Goal: Task Accomplishment & Management: Use online tool/utility

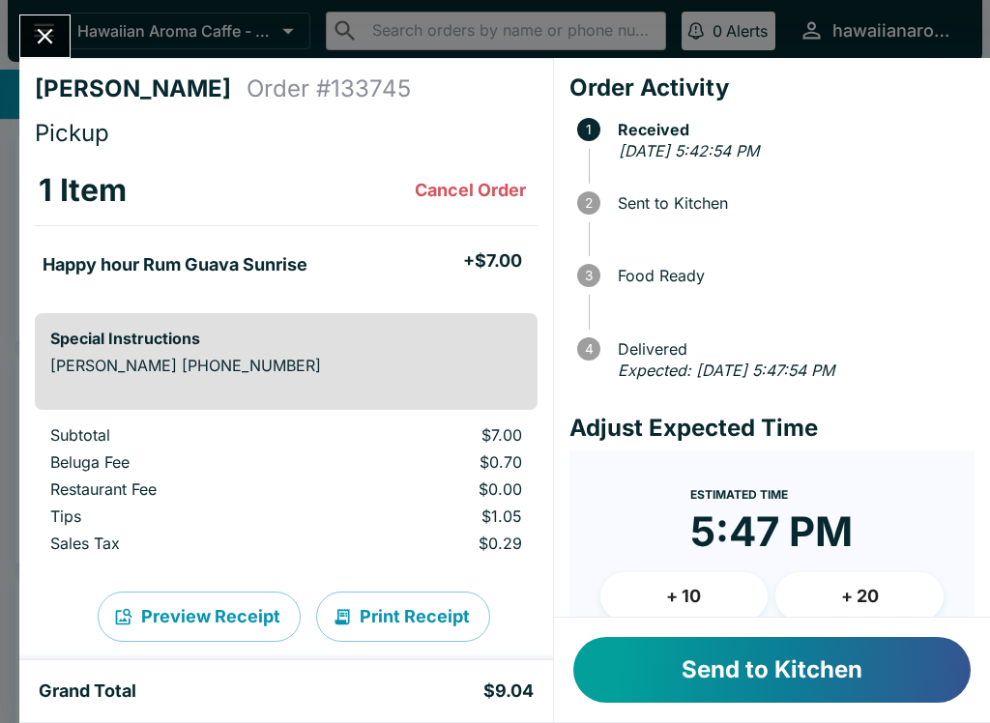
click at [814, 700] on button "Send to Kitchen" at bounding box center [771, 670] width 397 height 66
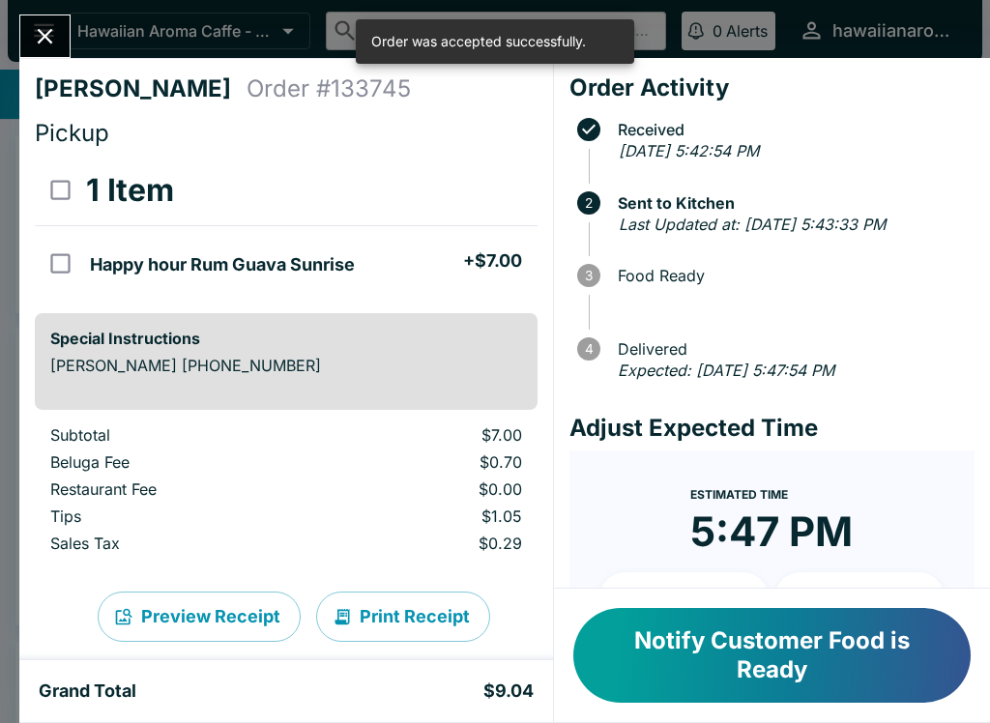
click at [36, 29] on icon "Close" at bounding box center [45, 36] width 26 height 26
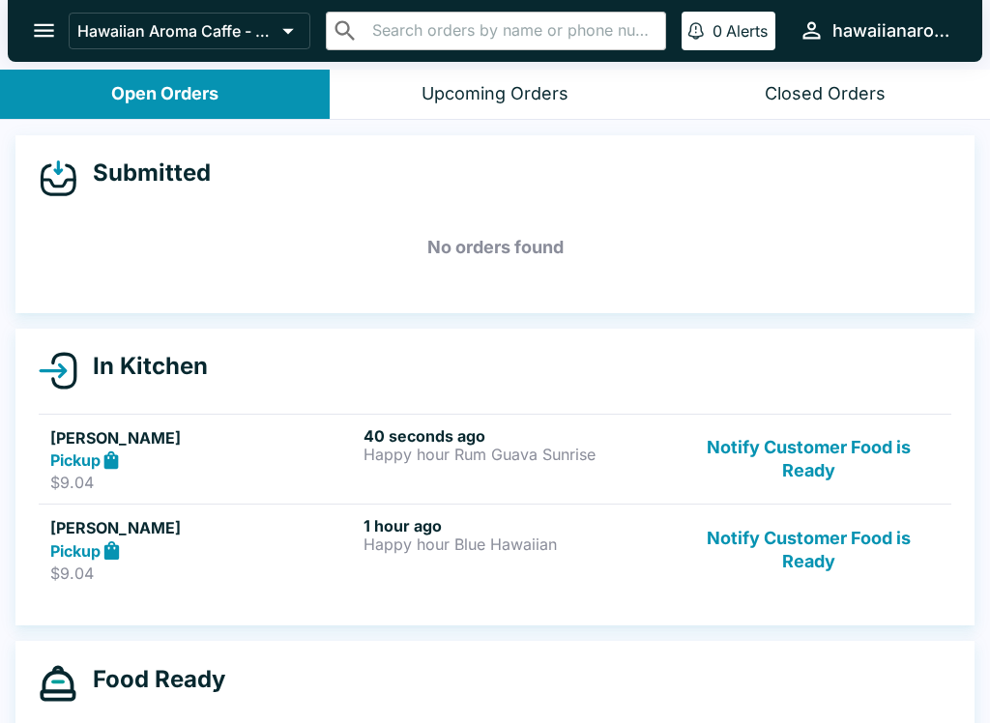
click at [833, 474] on button "Notify Customer Food is Ready" at bounding box center [809, 459] width 262 height 67
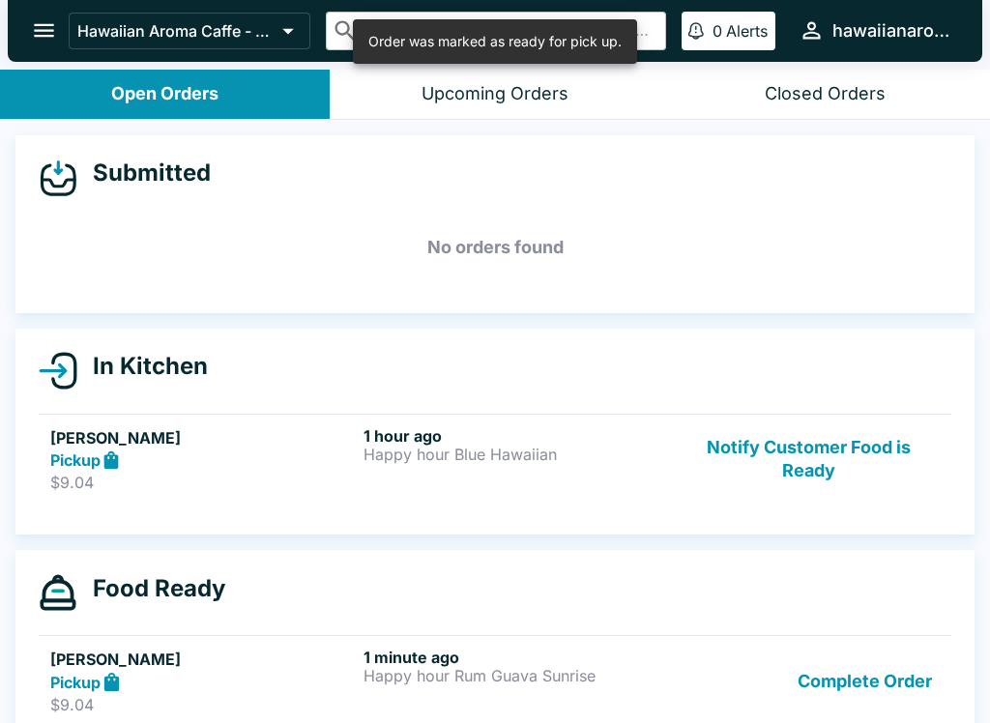
click at [837, 469] on button "Notify Customer Food is Ready" at bounding box center [809, 459] width 262 height 67
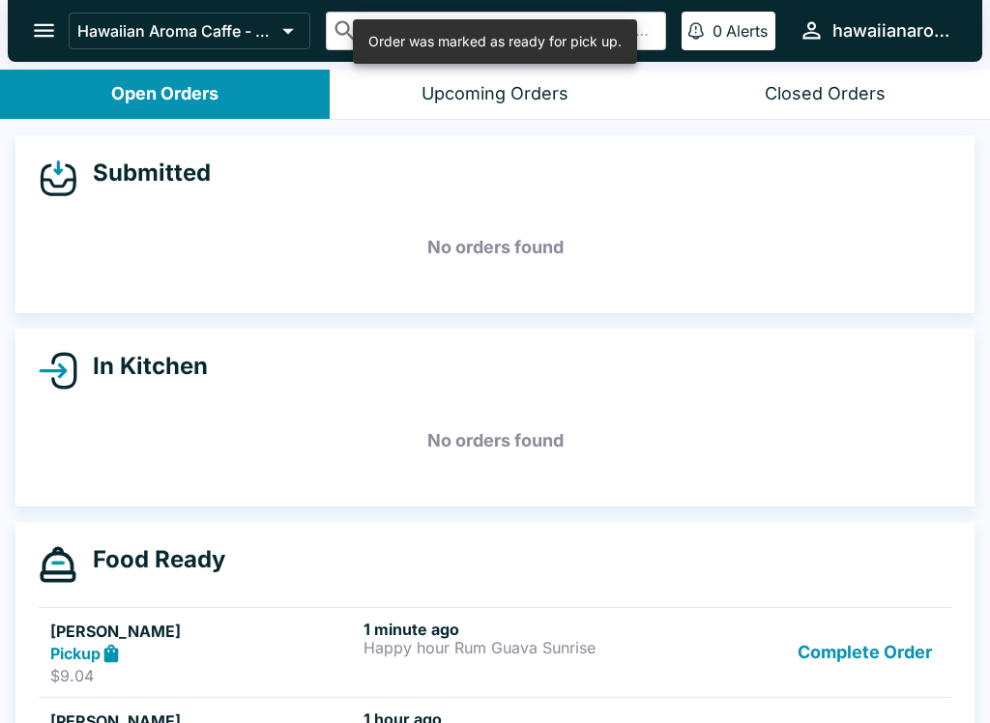
click at [861, 657] on button "Complete Order" at bounding box center [865, 653] width 150 height 67
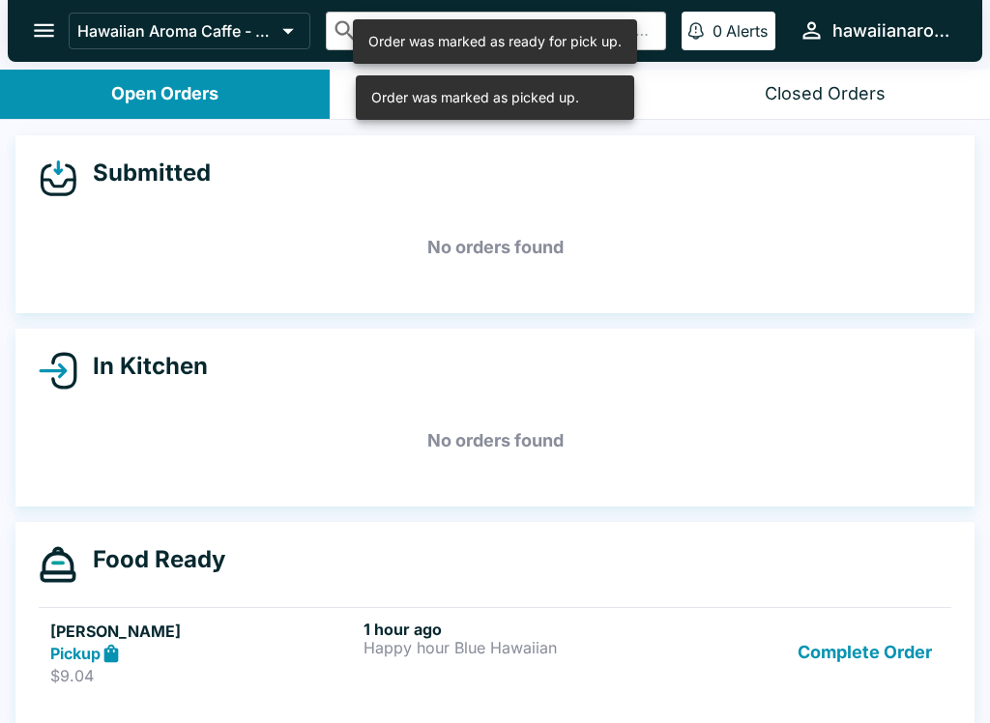
click at [865, 666] on button "Complete Order" at bounding box center [865, 653] width 150 height 67
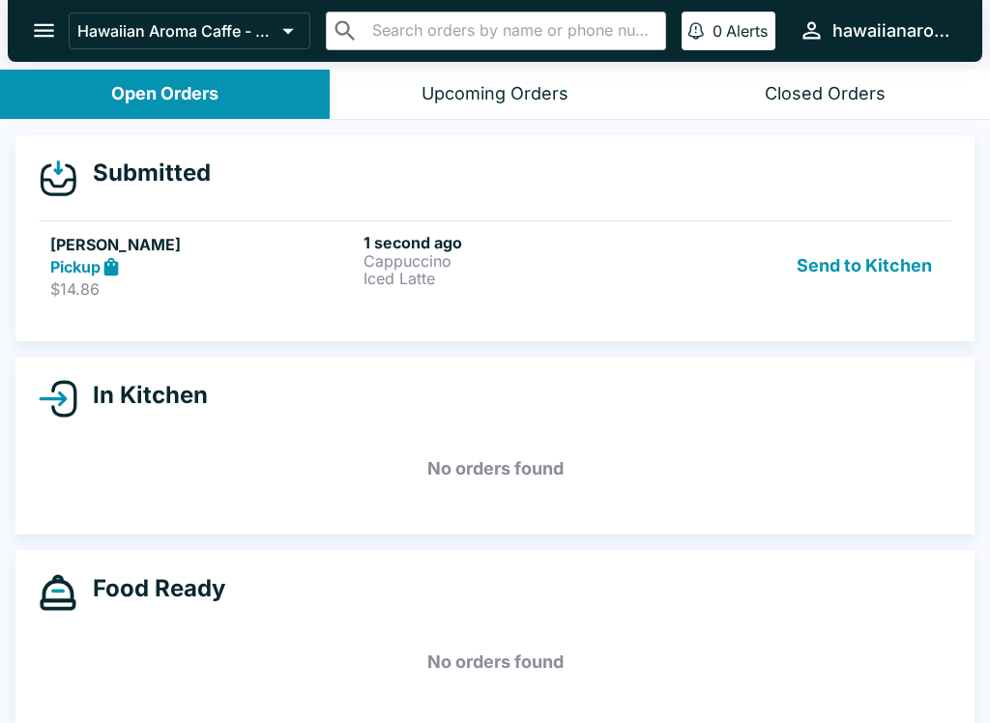
click at [77, 256] on div "Pickup" at bounding box center [203, 267] width 306 height 22
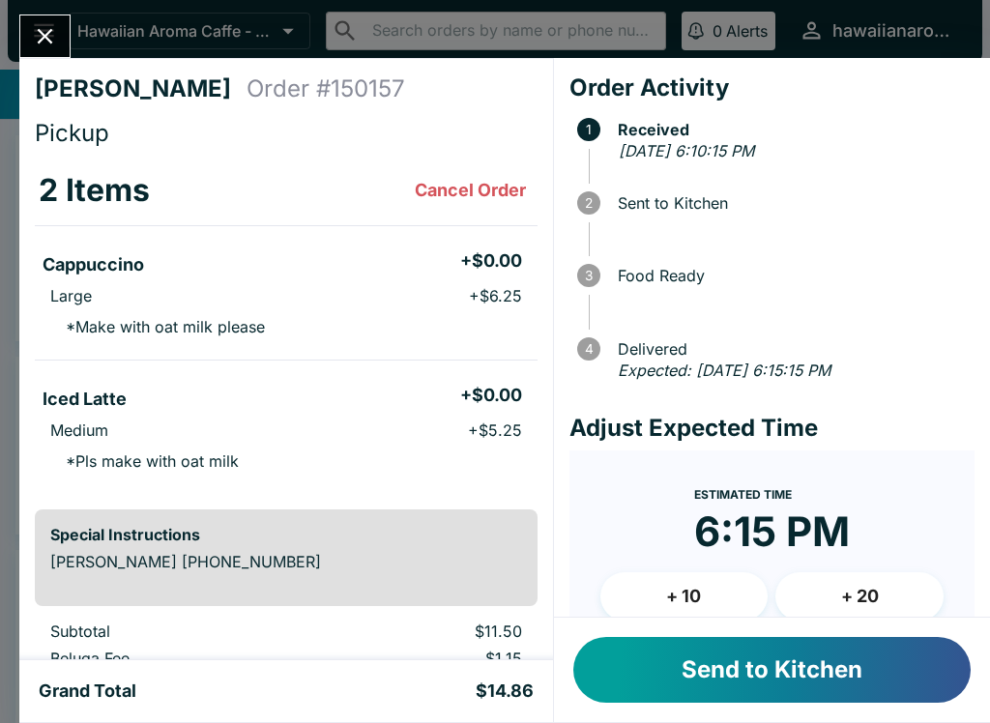
click at [49, 49] on icon "Close" at bounding box center [45, 36] width 26 height 26
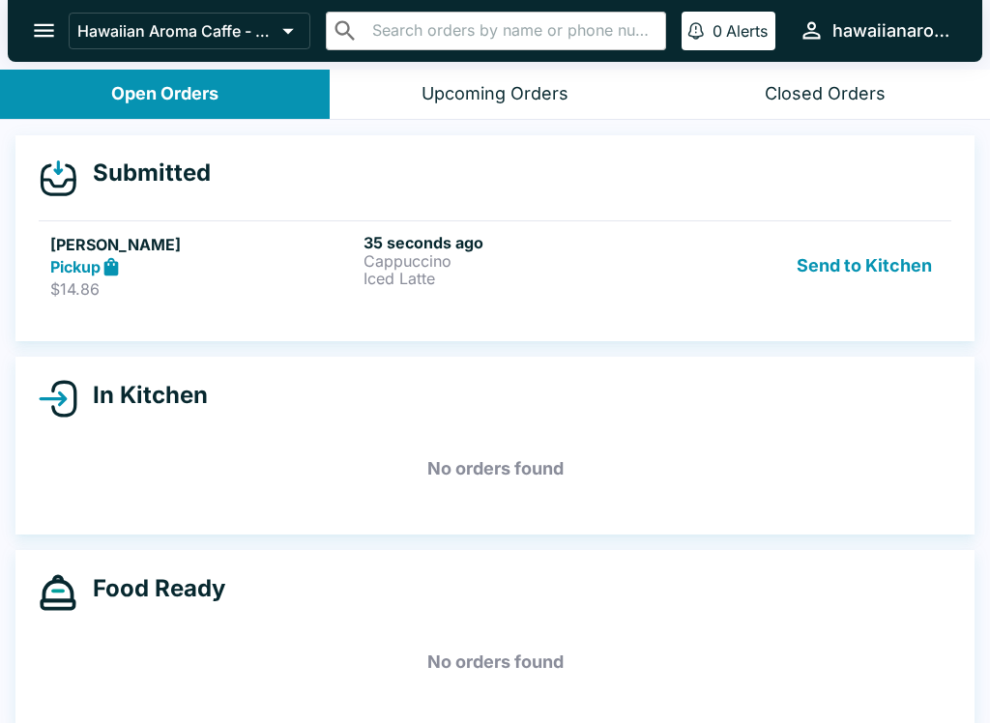
click at [70, 237] on h5 "[PERSON_NAME]" at bounding box center [203, 244] width 306 height 23
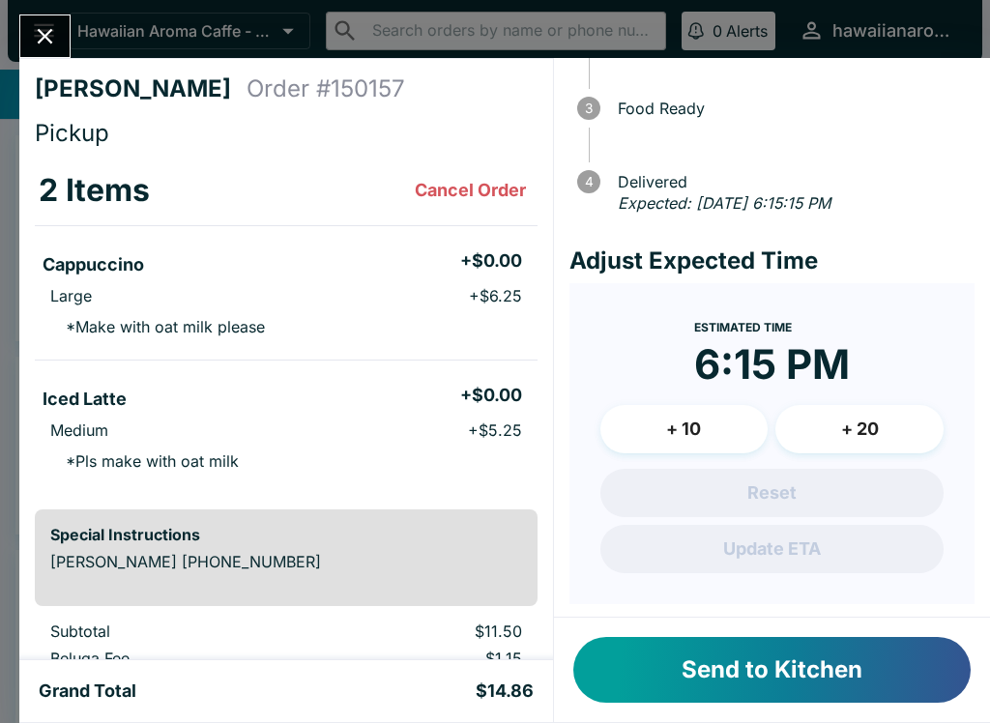
scroll to position [-2, 0]
click at [40, 21] on button "Close" at bounding box center [44, 36] width 49 height 42
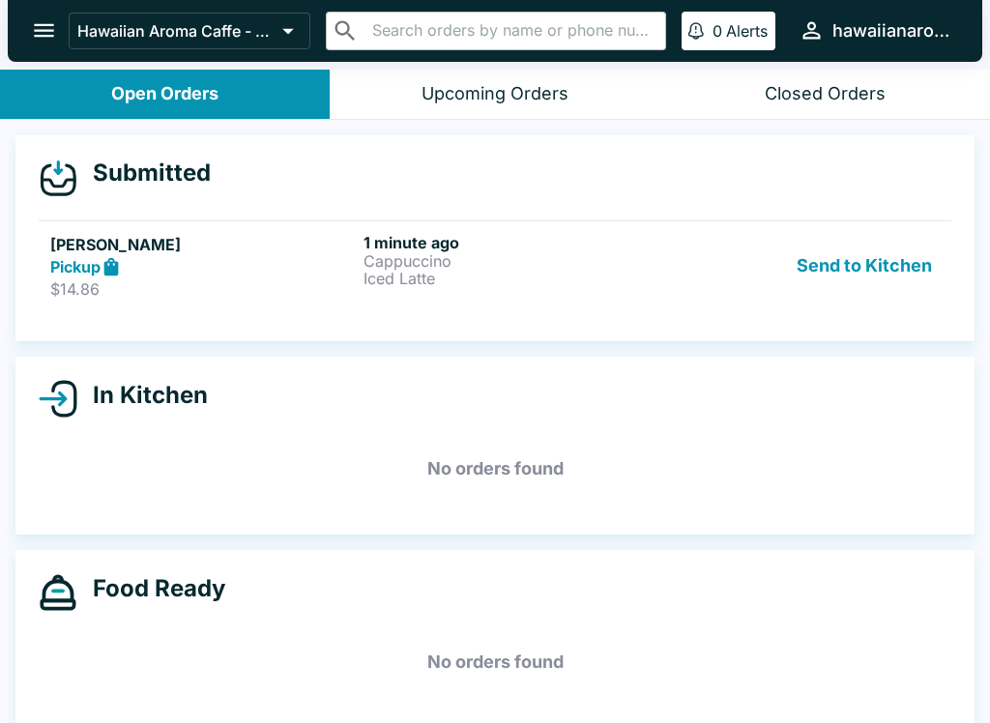
click at [808, 246] on button "Send to Kitchen" at bounding box center [864, 266] width 151 height 67
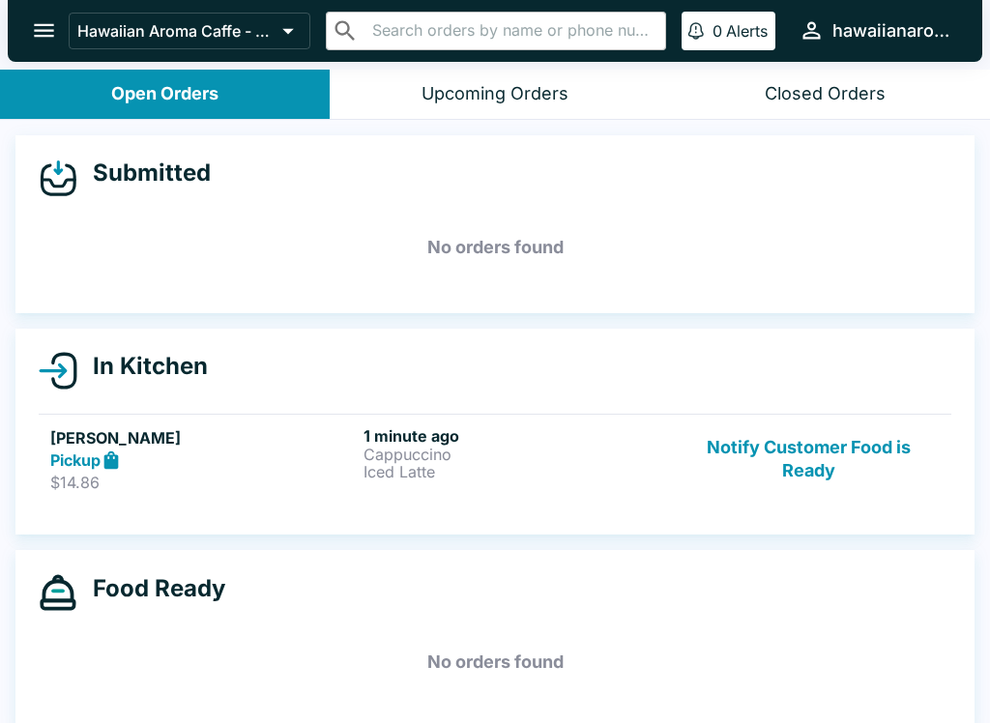
click at [173, 477] on p "$14.86" at bounding box center [203, 482] width 306 height 19
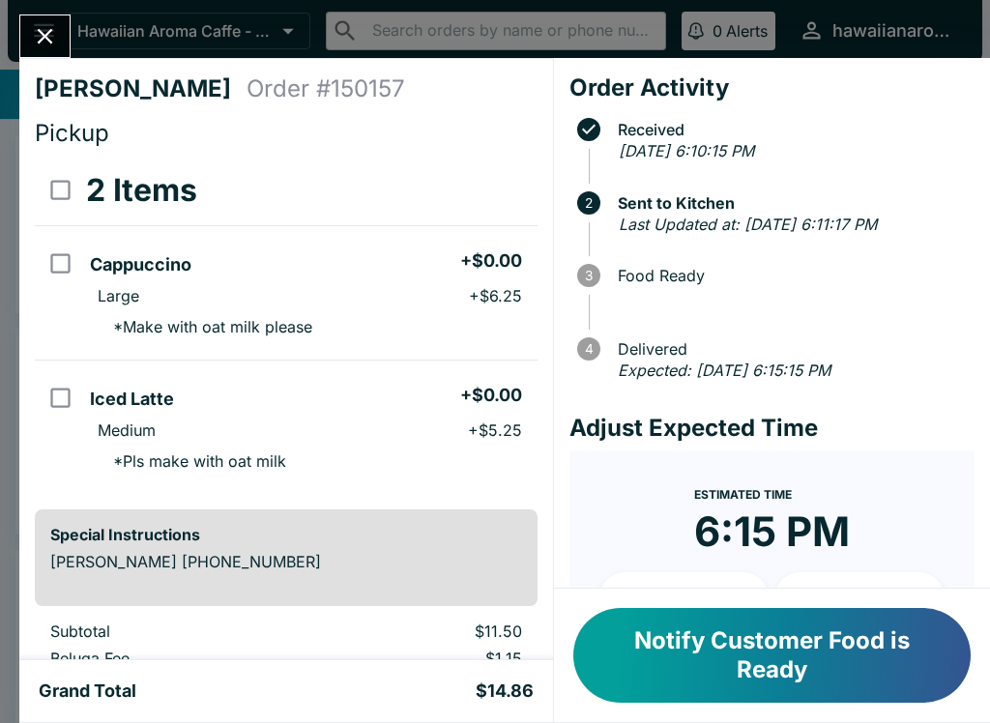
click at [825, 670] on button "Notify Customer Food is Ready" at bounding box center [771, 655] width 397 height 95
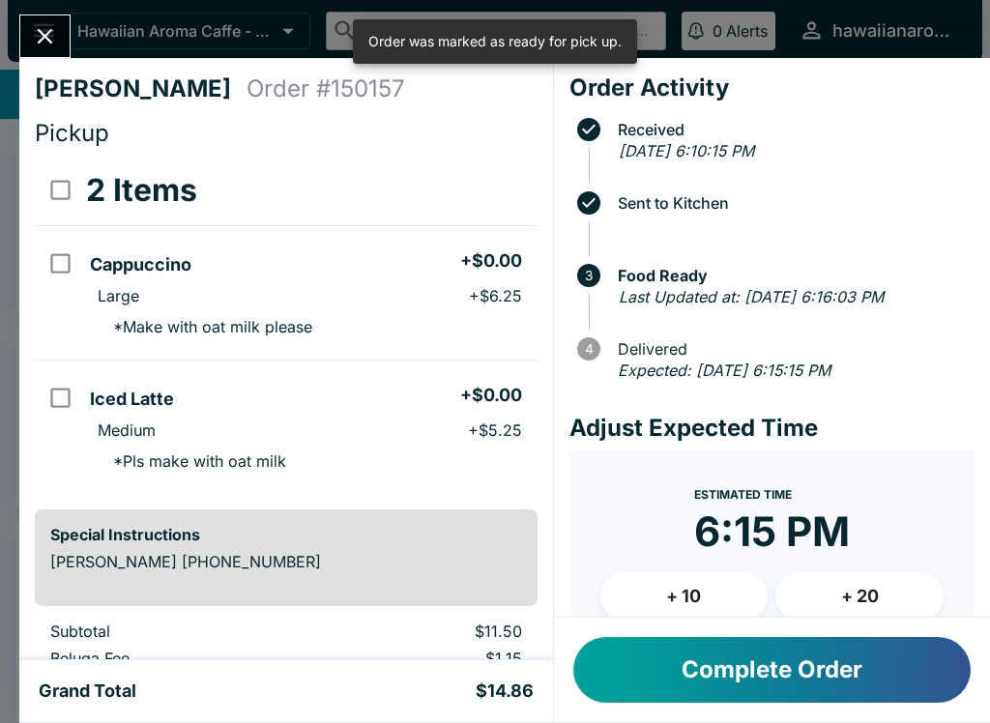
click at [817, 683] on button "Complete Order" at bounding box center [771, 670] width 397 height 66
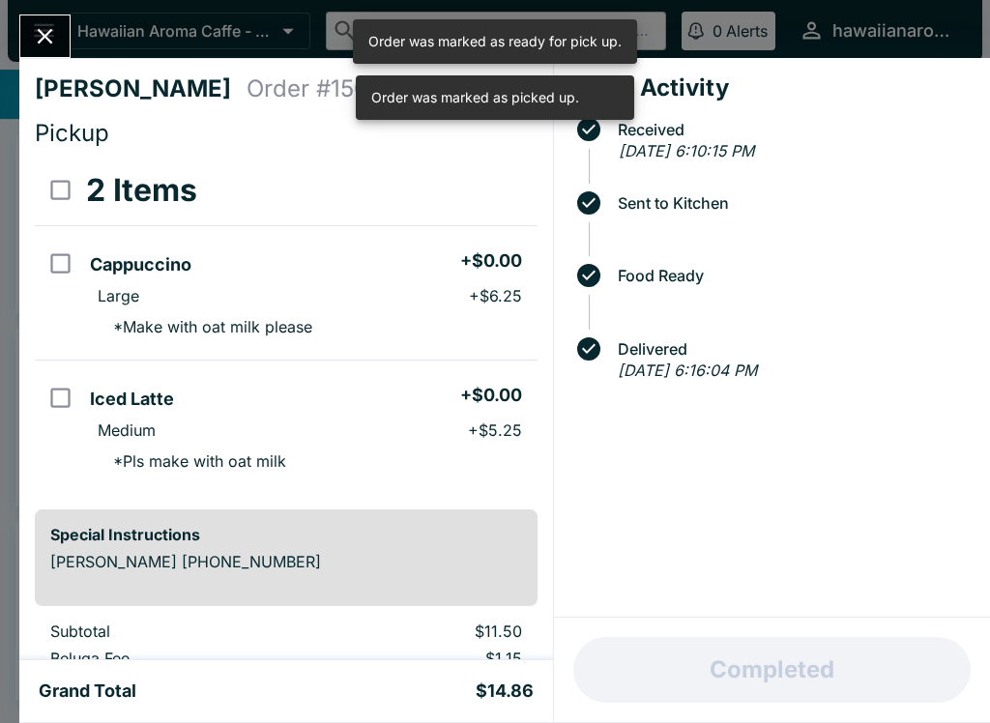
click at [42, 27] on icon "Close" at bounding box center [45, 36] width 26 height 26
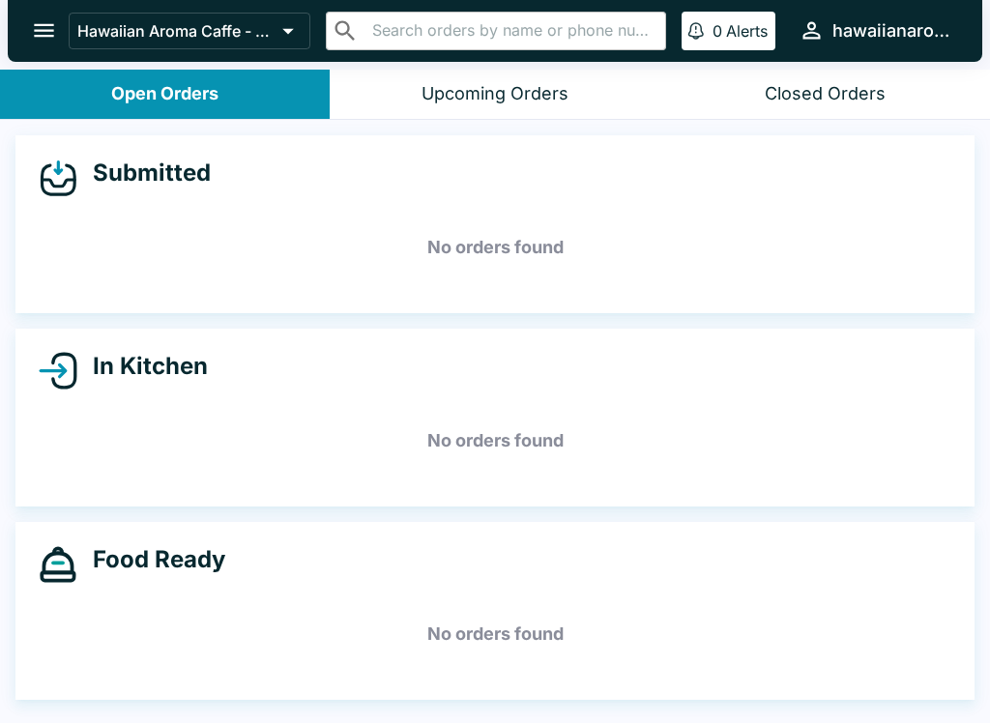
click at [861, 88] on div "Closed Orders" at bounding box center [825, 94] width 121 height 22
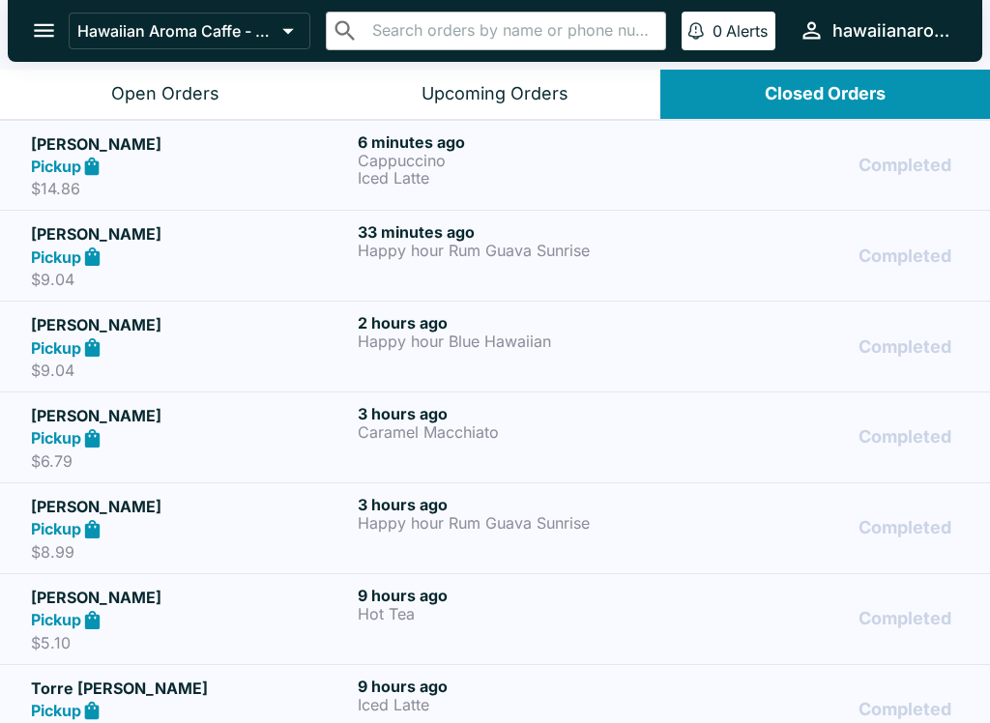
click at [166, 115] on button "Open Orders" at bounding box center [165, 94] width 330 height 49
